Goal: Navigation & Orientation: Find specific page/section

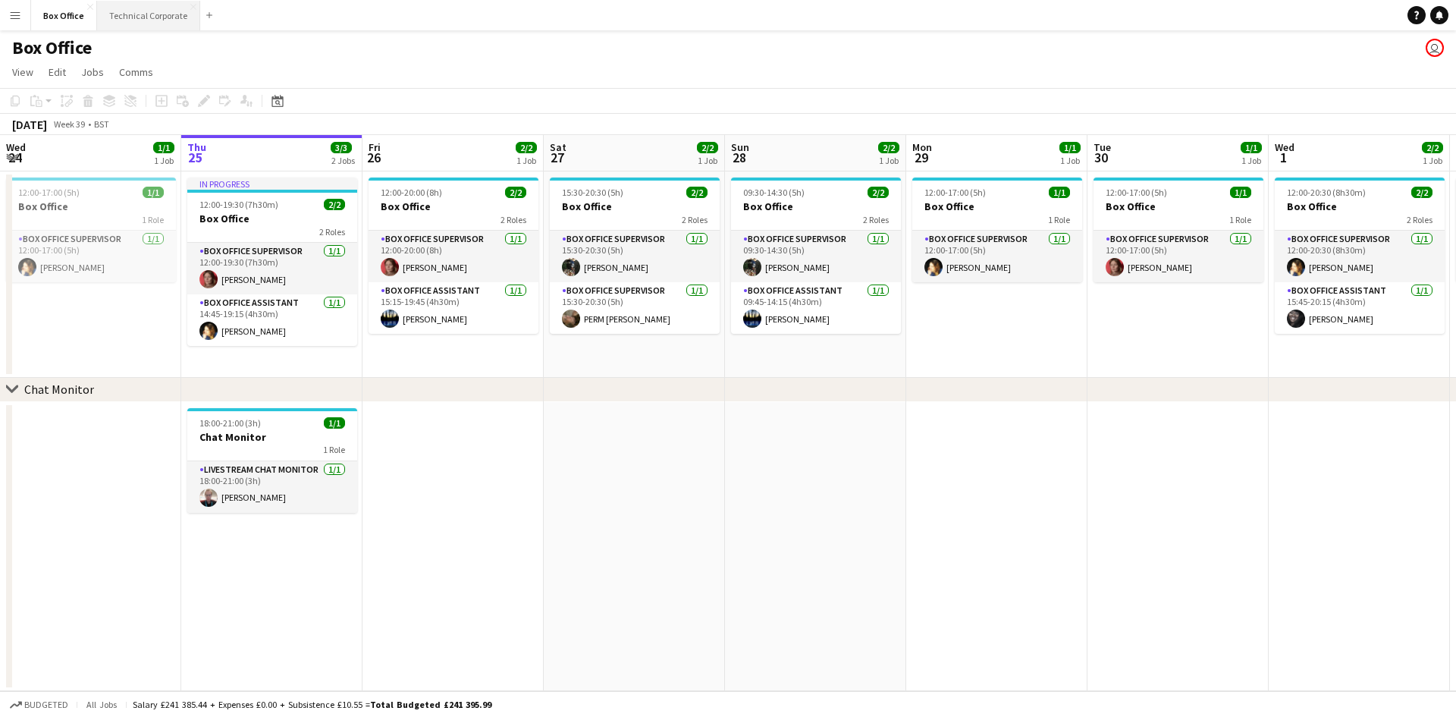
click at [118, 17] on button "Technical Corporate Close" at bounding box center [148, 16] width 103 height 30
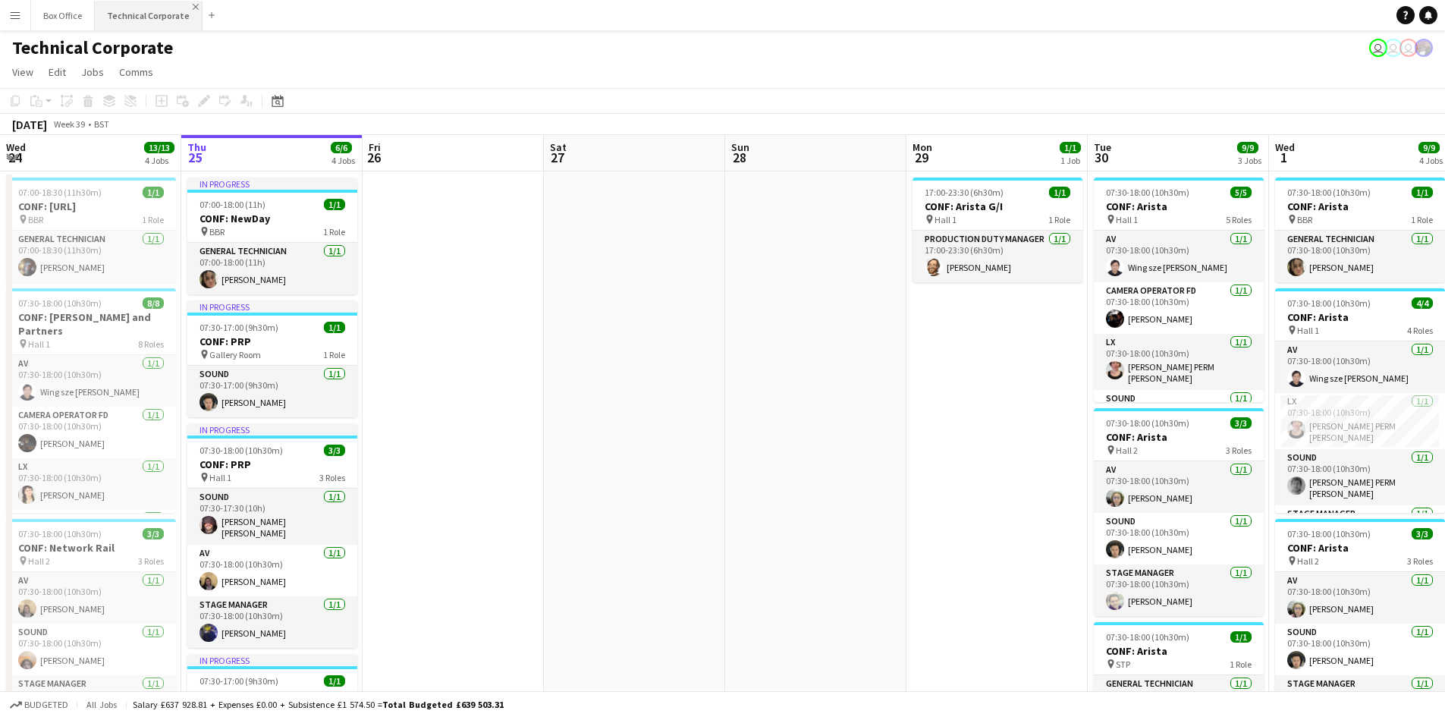
click at [193, 8] on app-icon "Close" at bounding box center [196, 7] width 6 height 6
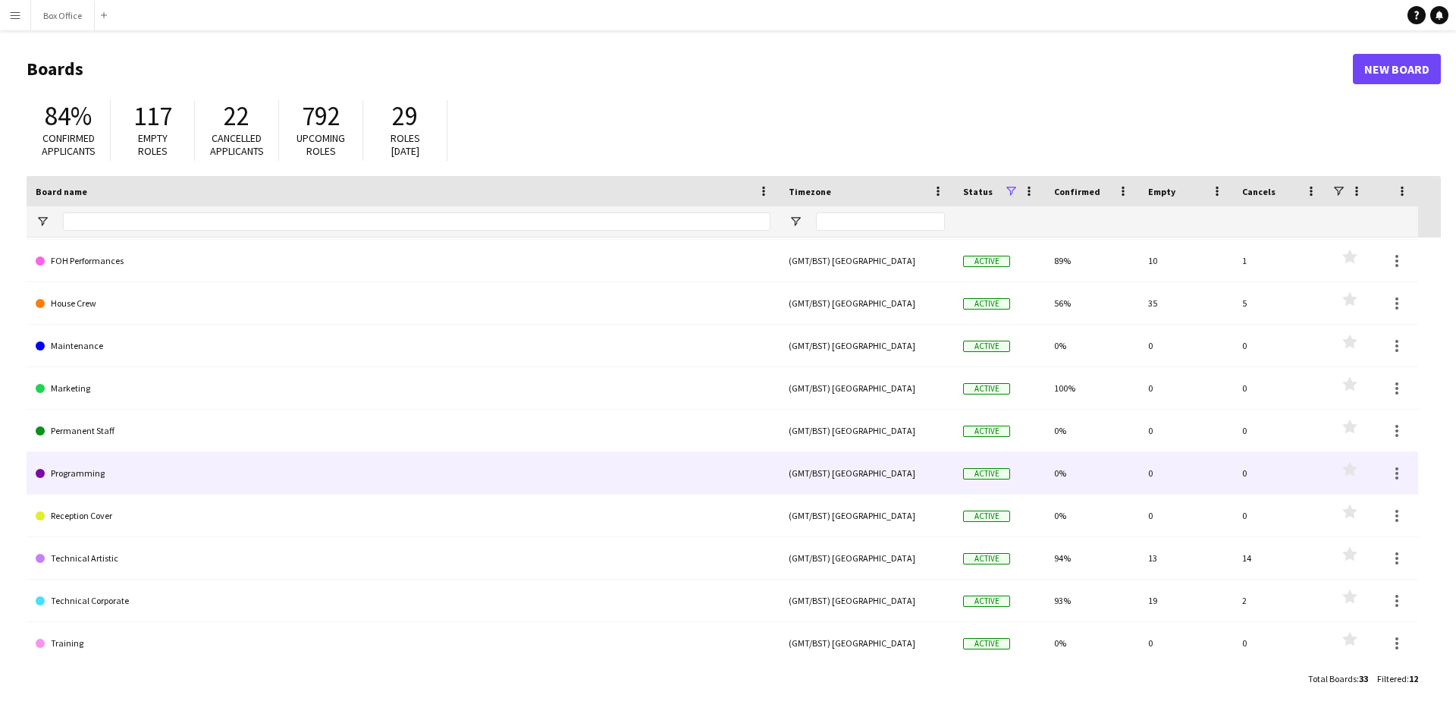
scroll to position [83, 0]
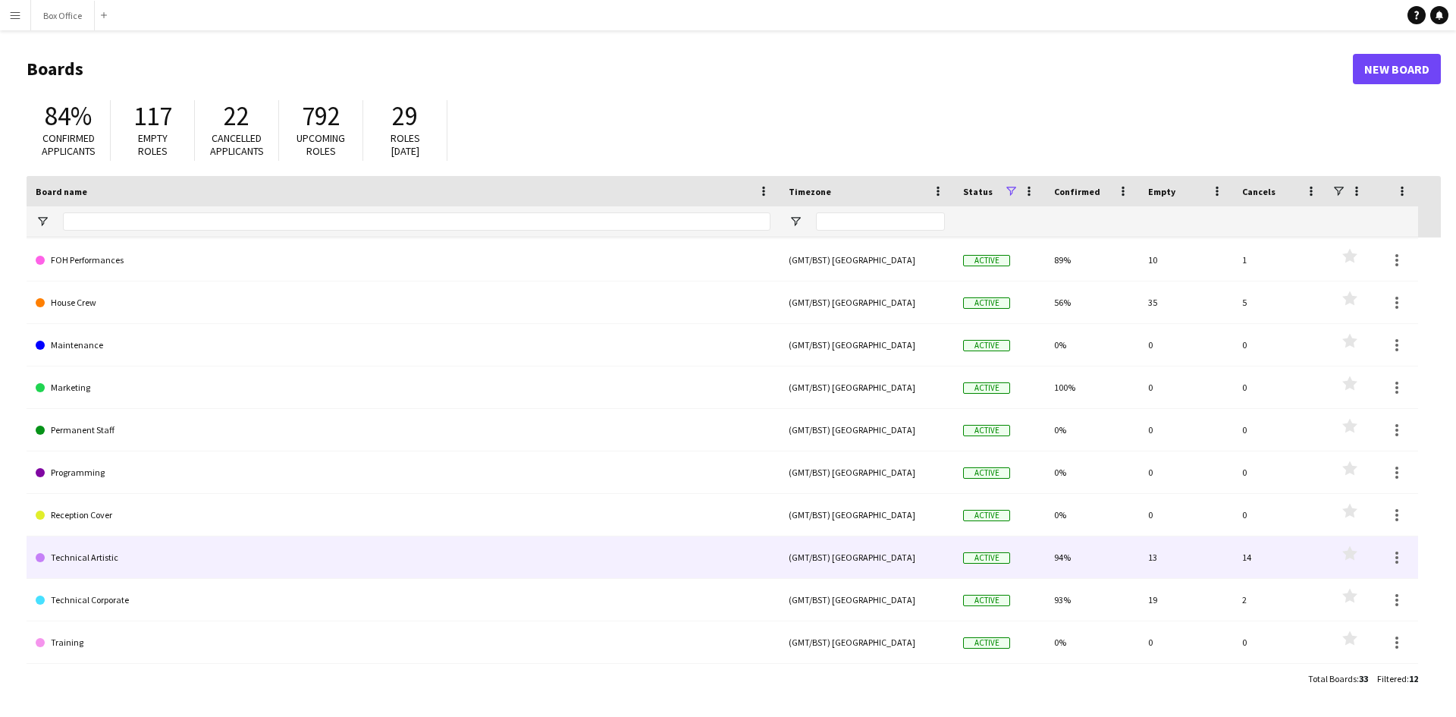
click at [92, 560] on link "Technical Artistic" at bounding box center [403, 557] width 735 height 42
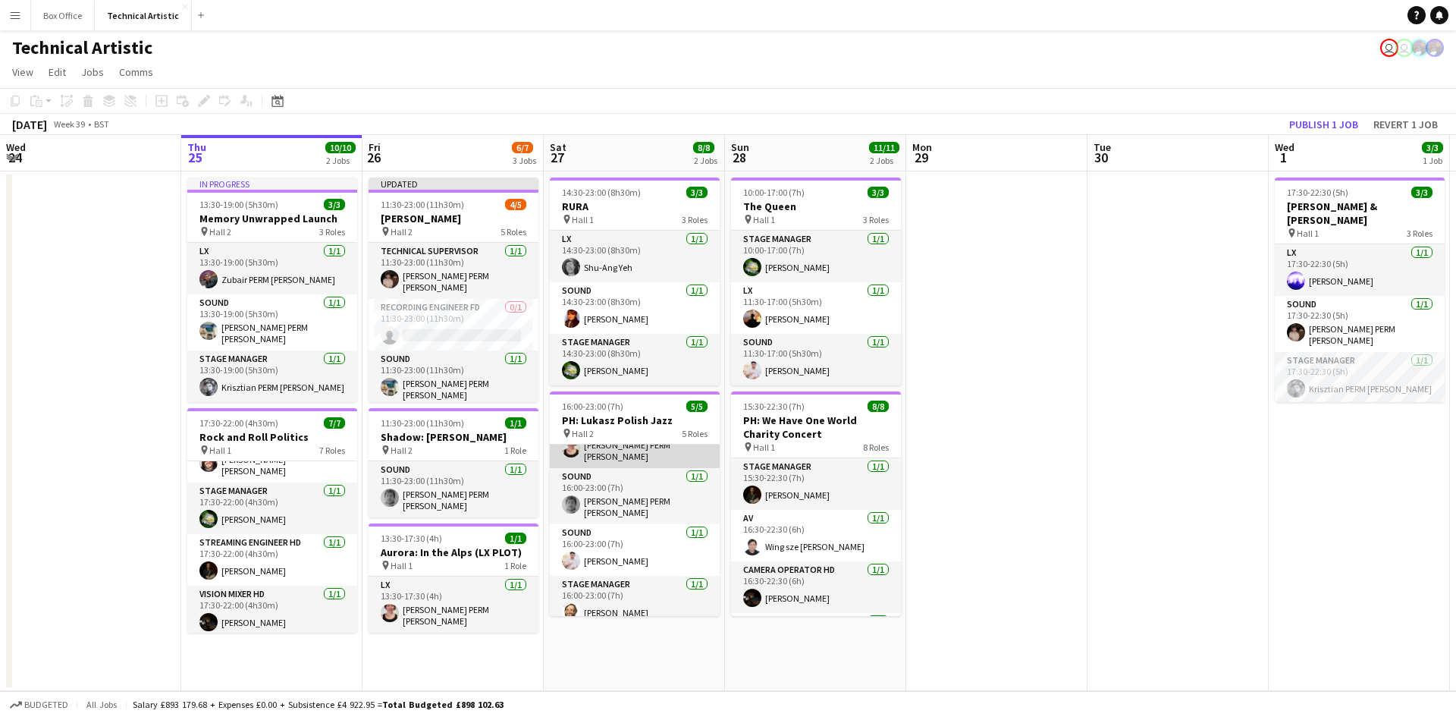
scroll to position [86, 0]
